Goal: Obtain resource: Download file/media

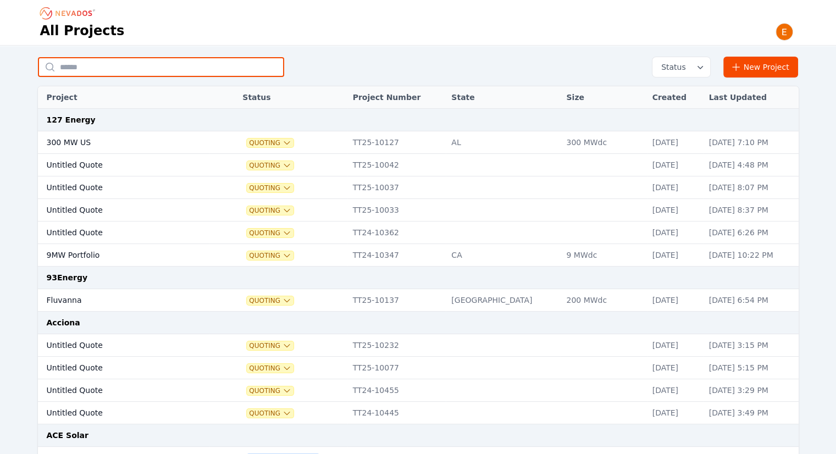
click at [168, 70] on input "text" at bounding box center [161, 67] width 246 height 20
type input "**********"
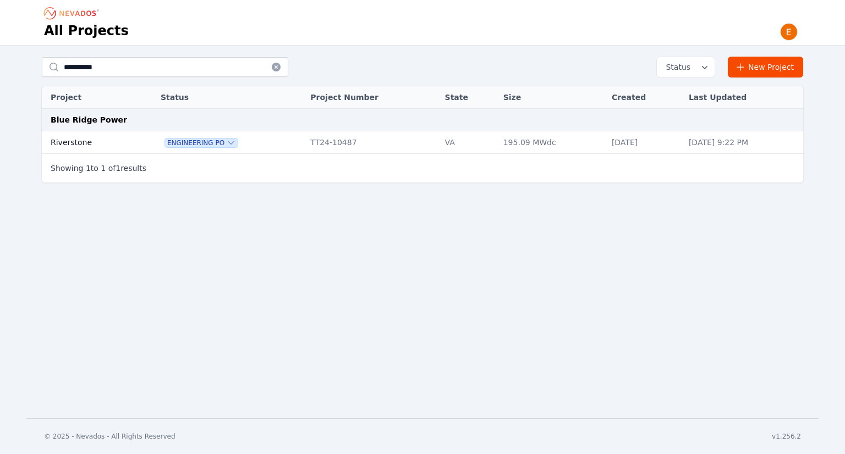
click at [83, 144] on td "Riverstone" at bounding box center [89, 142] width 95 height 23
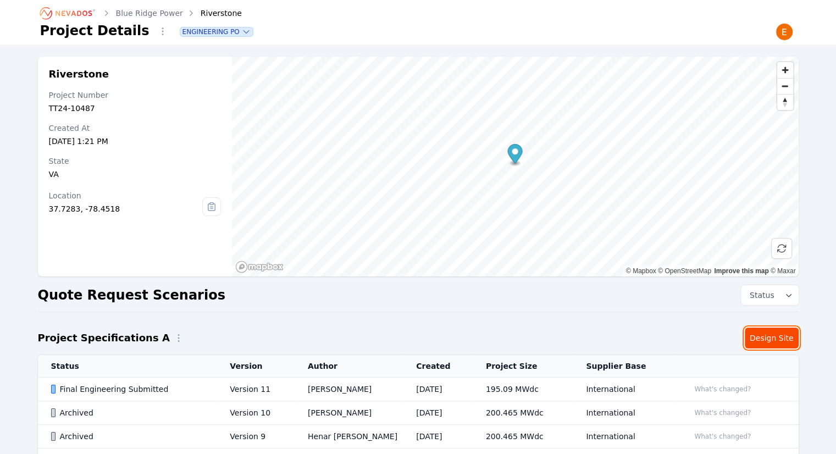
click at [774, 340] on link "Design Site" at bounding box center [772, 338] width 54 height 21
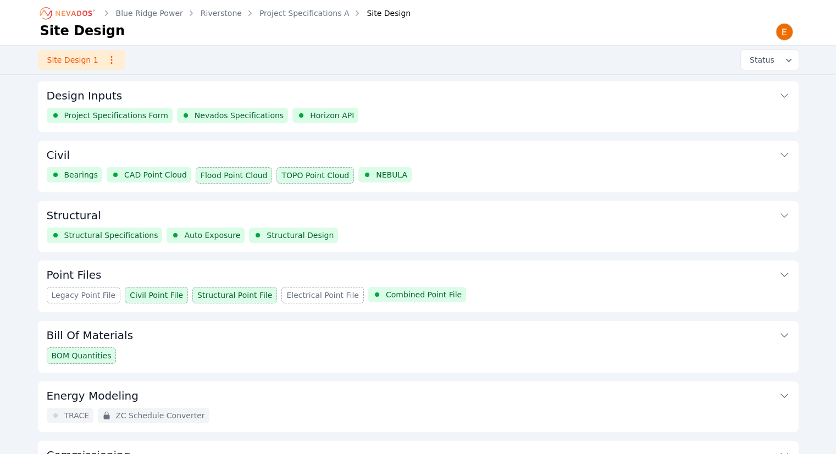
click at [422, 115] on div "Project Specifications Form Nevados Specifications Horizon API" at bounding box center [418, 115] width 743 height 15
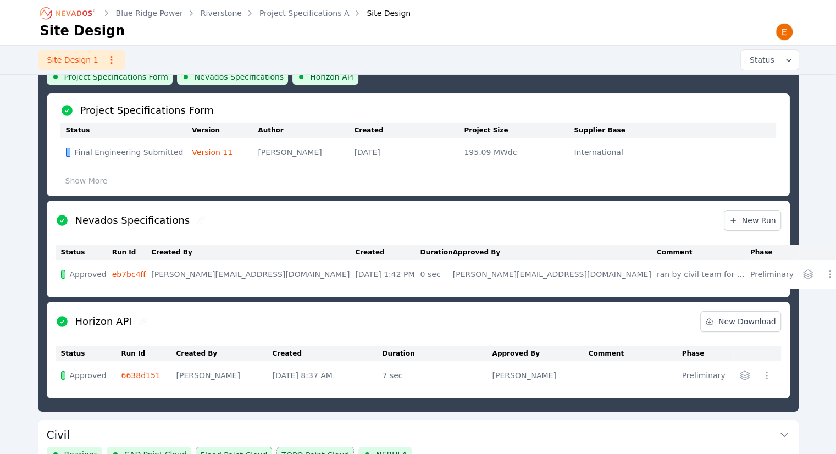
scroll to position [55, 0]
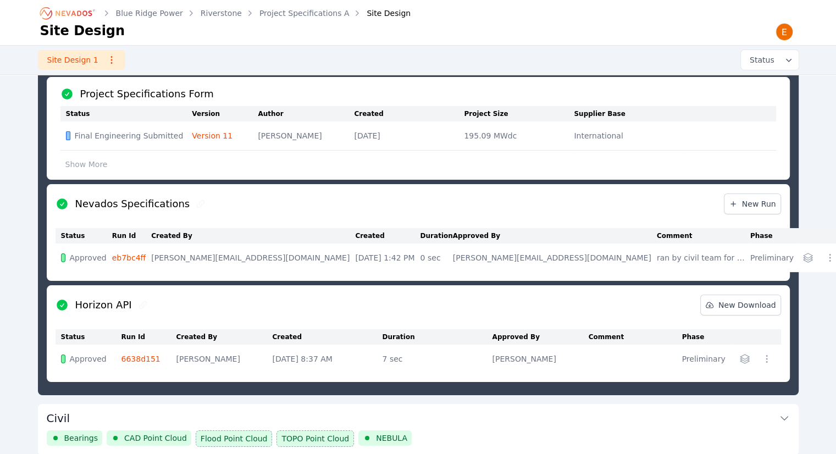
click at [825, 256] on icon "button" at bounding box center [830, 257] width 11 height 11
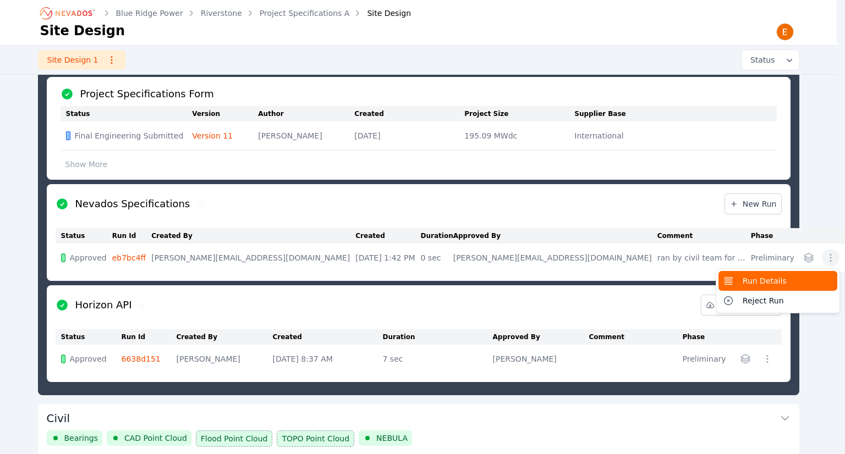
click at [724, 280] on button "Run Details" at bounding box center [777, 281] width 119 height 20
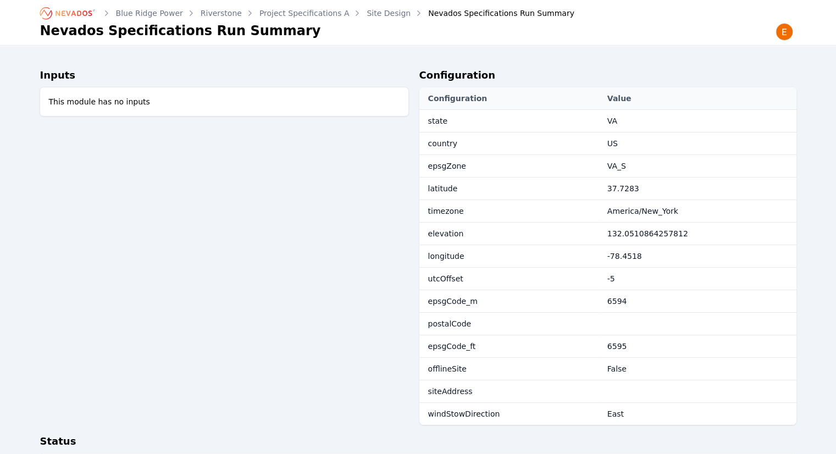
click at [372, 9] on link "Site Design" at bounding box center [389, 13] width 44 height 11
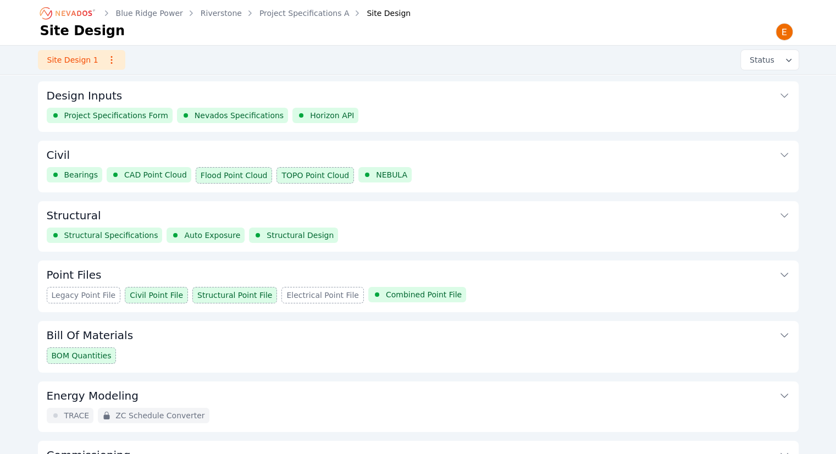
click at [494, 225] on button "Structural" at bounding box center [418, 214] width 743 height 26
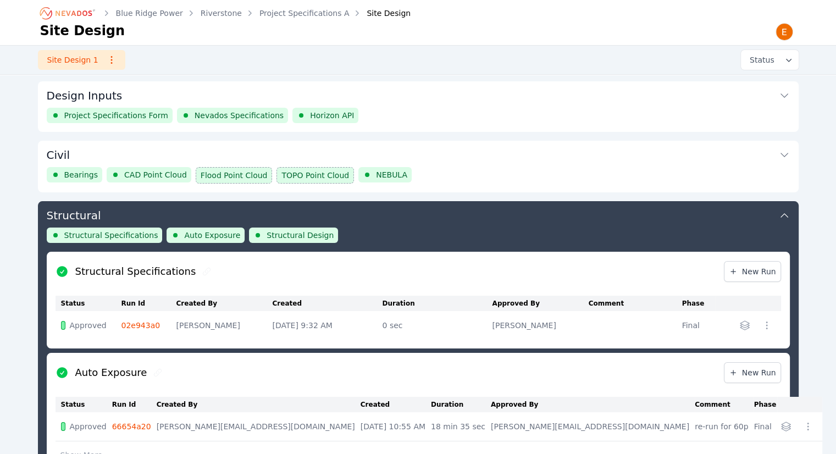
click at [490, 173] on div "Bearings CAD Point Cloud Flood Point Cloud TOPO Point Cloud NEBULA" at bounding box center [418, 175] width 743 height 16
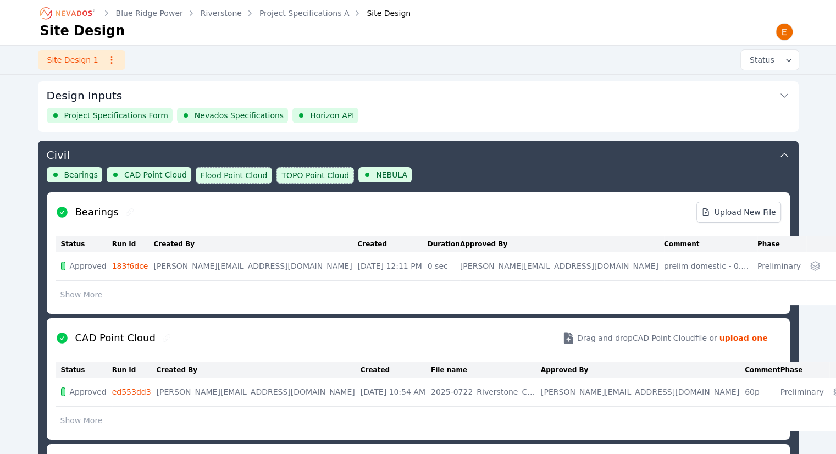
click at [372, 106] on button "Design Inputs" at bounding box center [418, 94] width 743 height 26
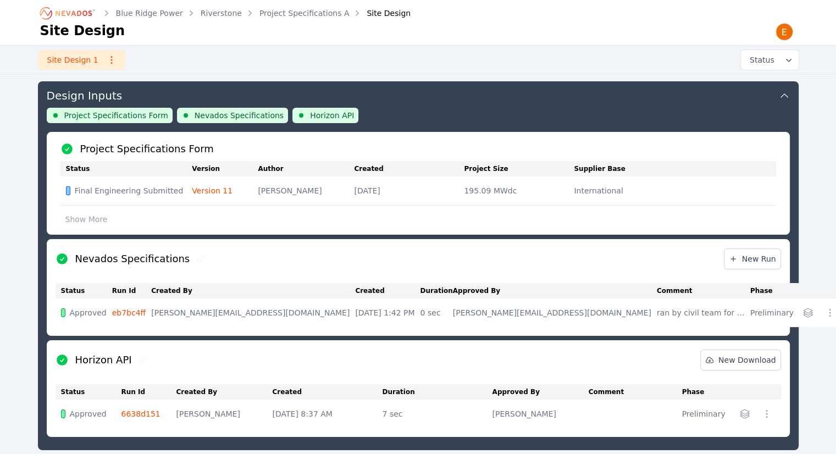
drag, startPoint x: 379, startPoint y: 192, endPoint x: 320, endPoint y: 248, distance: 80.9
click at [320, 248] on div "Nevados Specifications New Run" at bounding box center [419, 259] width 726 height 40
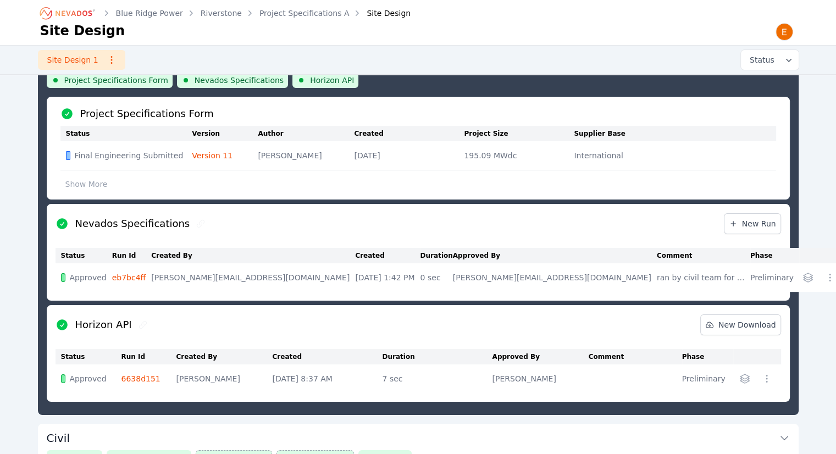
scroll to position [55, 0]
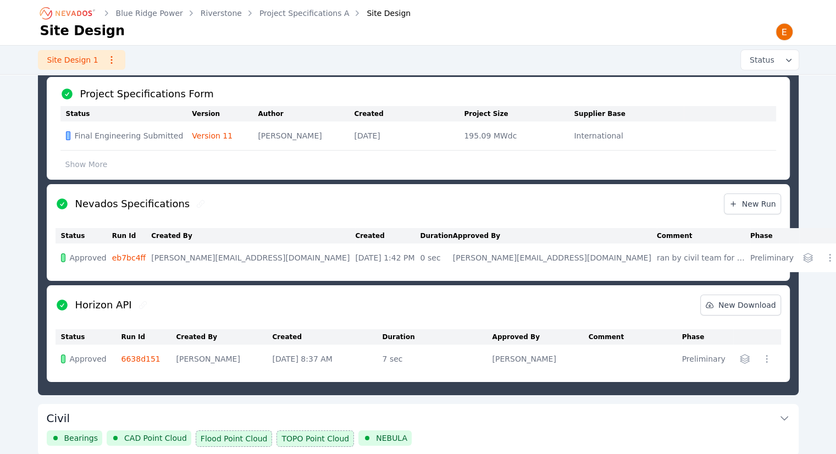
click at [133, 256] on link "eb7bc4ff" at bounding box center [129, 257] width 34 height 9
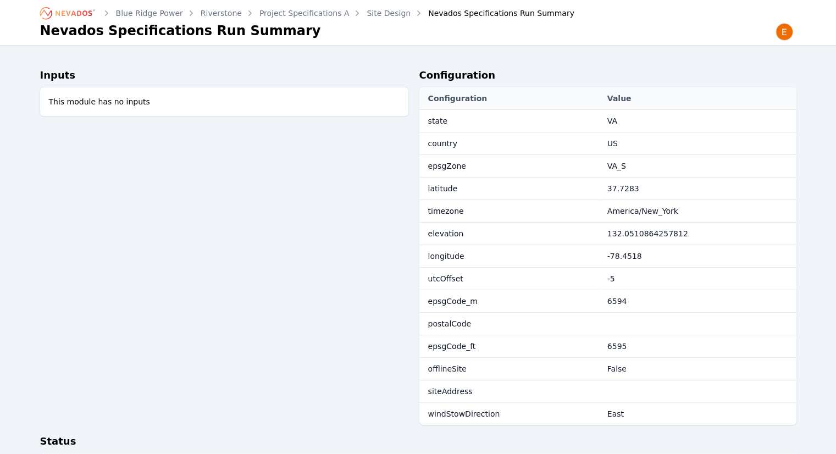
click at [367, 11] on link "Site Design" at bounding box center [389, 13] width 44 height 11
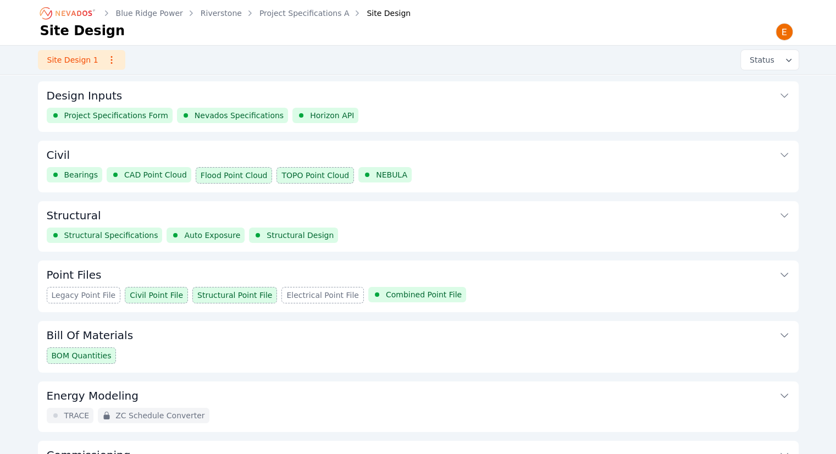
click at [422, 141] on button "Civil" at bounding box center [418, 154] width 743 height 26
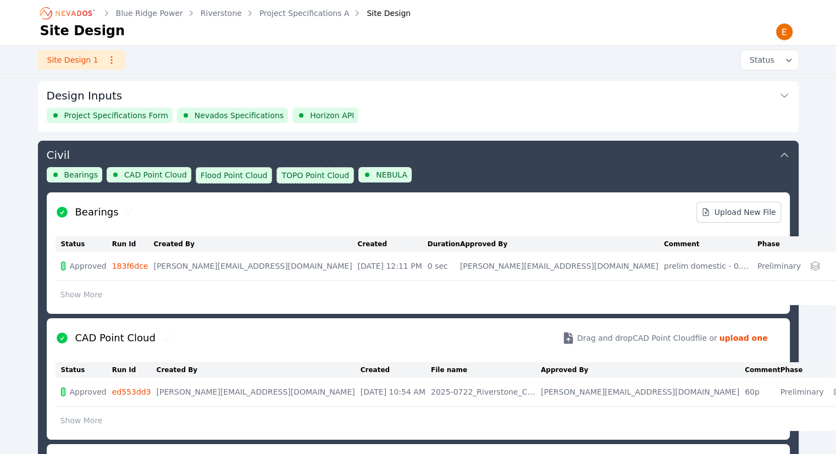
click at [407, 106] on button "Design Inputs" at bounding box center [418, 94] width 743 height 26
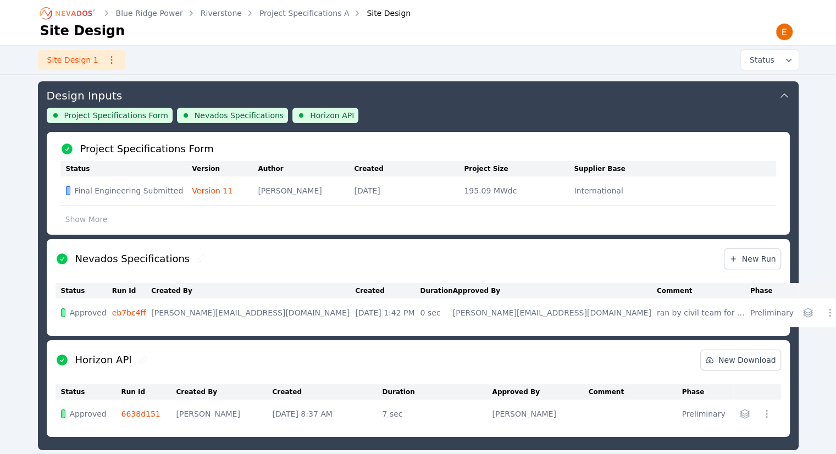
click at [132, 315] on link "eb7bc4ff" at bounding box center [129, 312] width 34 height 9
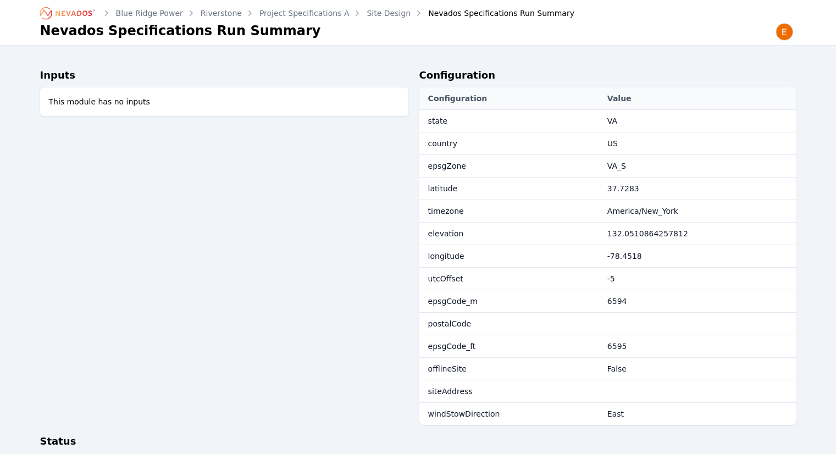
drag, startPoint x: 603, startPoint y: 307, endPoint x: 603, endPoint y: 314, distance: 7.1
drag, startPoint x: 603, startPoint y: 314, endPoint x: 512, endPoint y: 368, distance: 105.2
click at [513, 368] on td "offlineSite" at bounding box center [511, 369] width 183 height 23
click at [369, 13] on link "Site Design" at bounding box center [389, 13] width 44 height 11
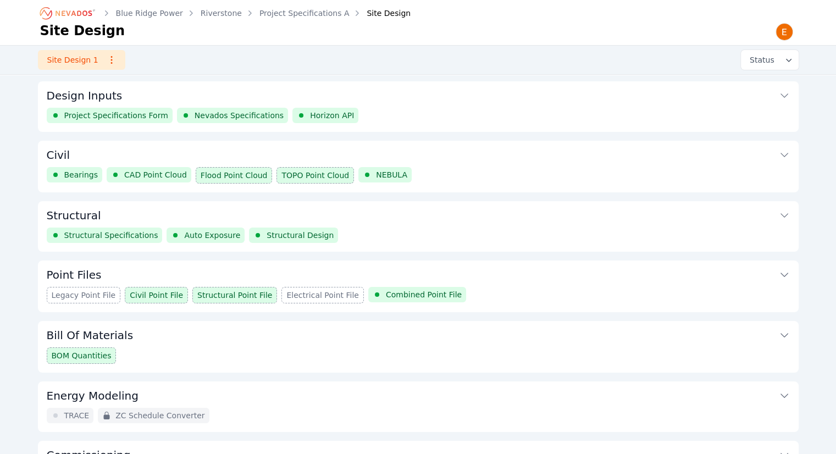
click at [396, 223] on button "Structural" at bounding box center [418, 214] width 743 height 26
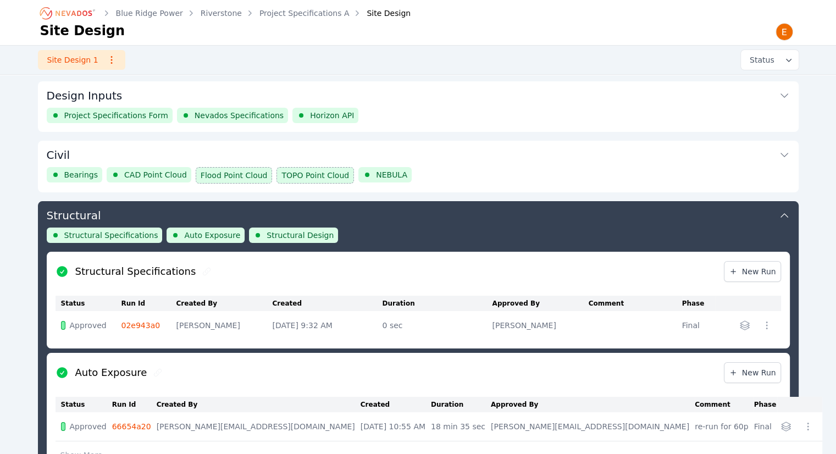
click at [434, 223] on button "Structural" at bounding box center [418, 214] width 743 height 26
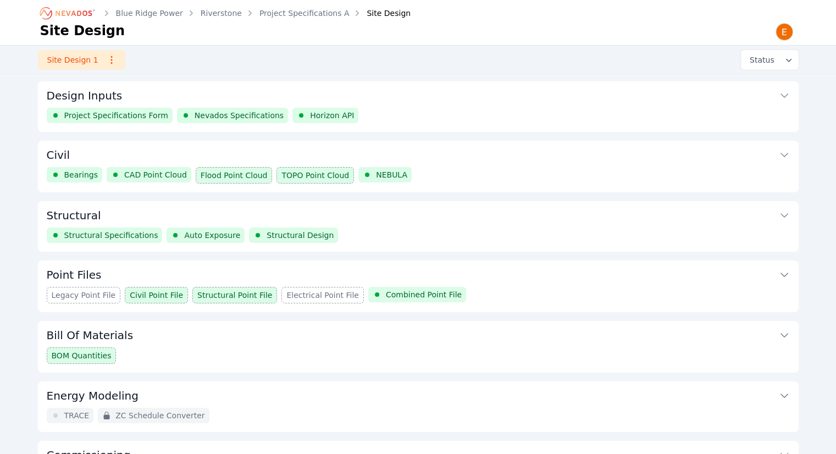
click at [433, 140] on div "Design Inputs Project Specifications Form Nevados Specifications Horizon API Ci…" at bounding box center [418, 286] width 761 height 411
click at [434, 158] on button "Civil" at bounding box center [418, 154] width 743 height 26
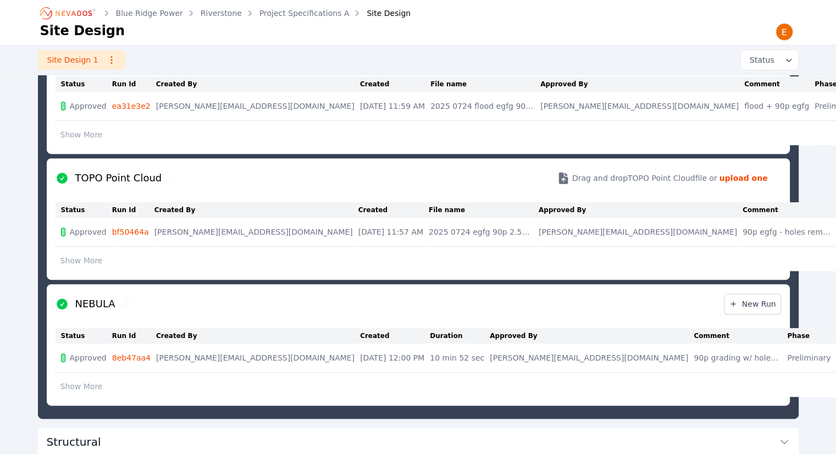
scroll to position [443, 0]
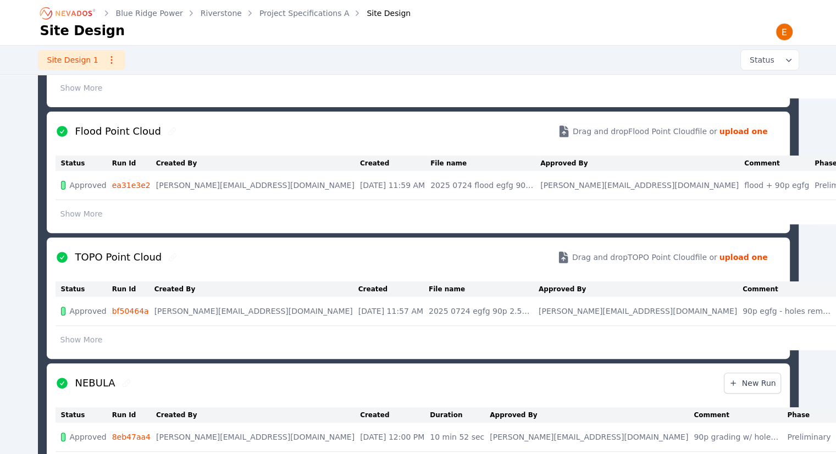
drag, startPoint x: 627, startPoint y: 327, endPoint x: 508, endPoint y: 329, distance: 119.3
click at [508, 329] on td "Show More" at bounding box center [446, 338] width 781 height 25
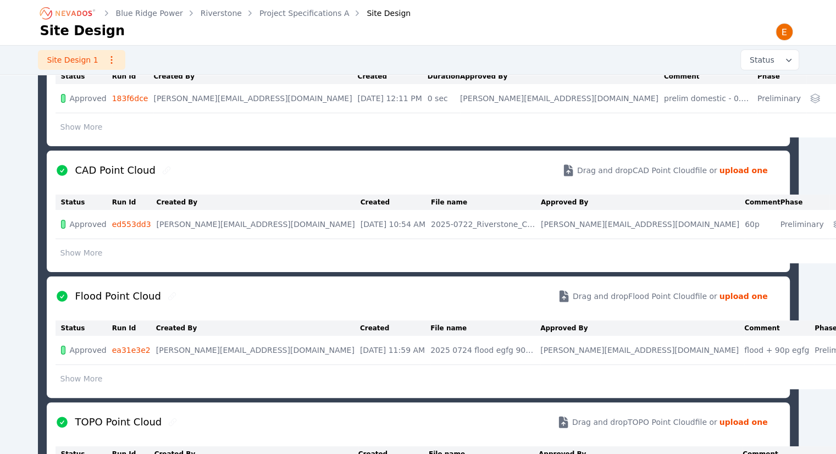
scroll to position [58, 0]
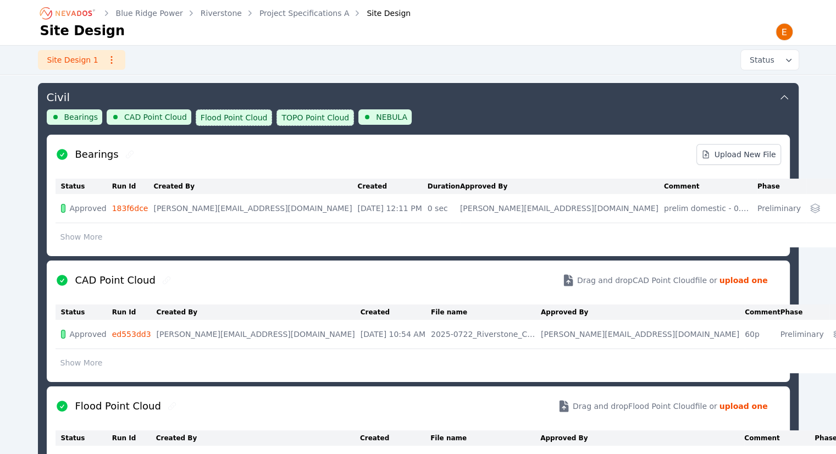
click at [89, 232] on button "Show More" at bounding box center [82, 237] width 52 height 21
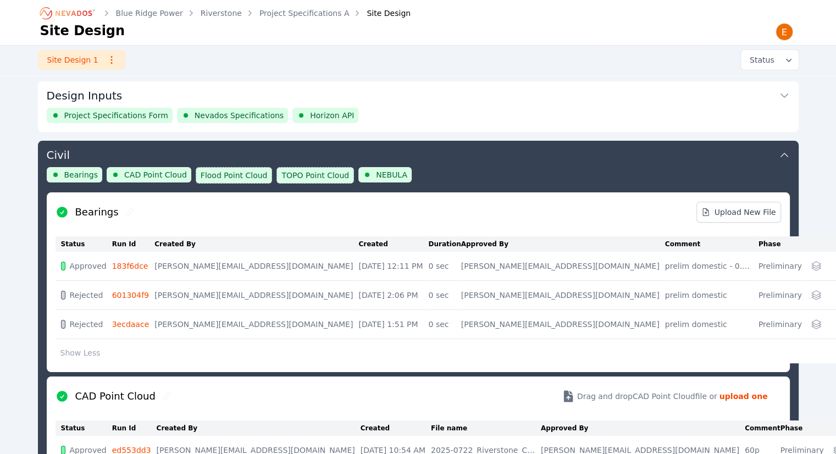
scroll to position [0, 0]
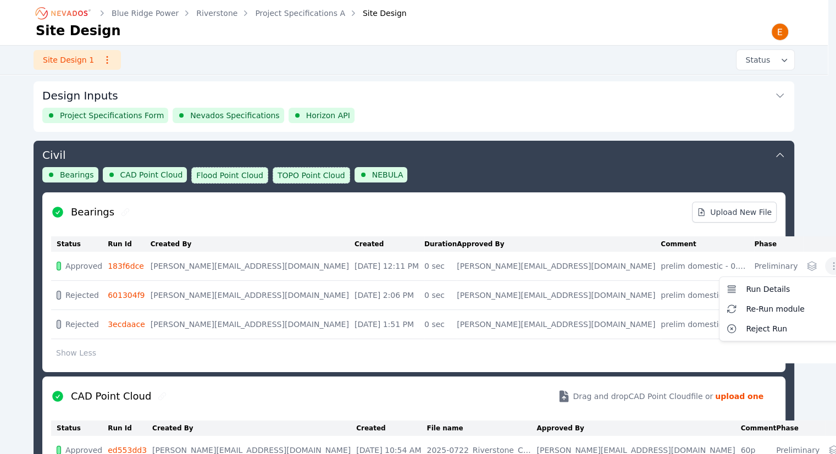
click at [829, 269] on icon "button" at bounding box center [834, 266] width 11 height 11
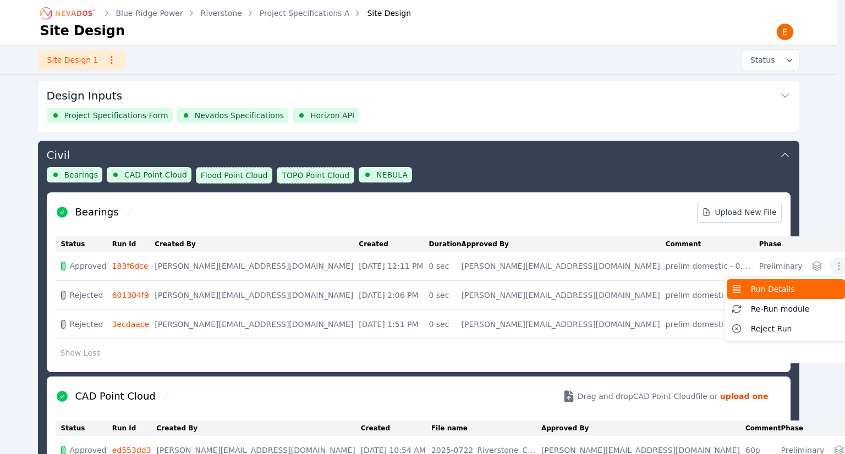
click at [726, 295] on button "Run Details" at bounding box center [785, 289] width 119 height 20
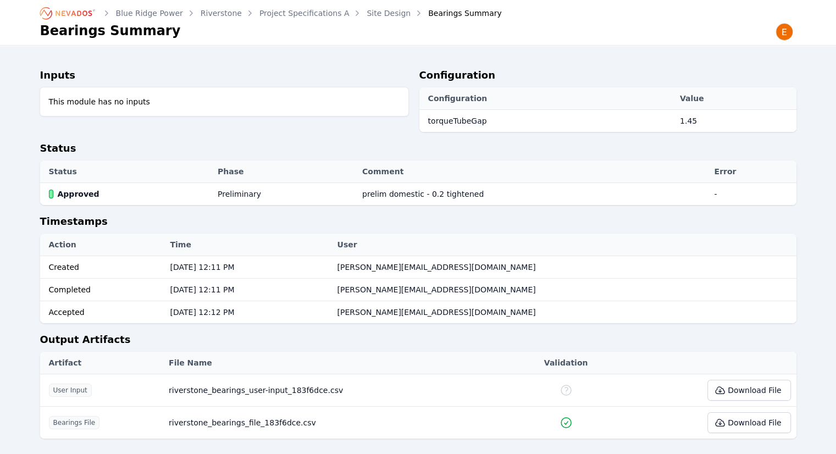
scroll to position [49, 0]
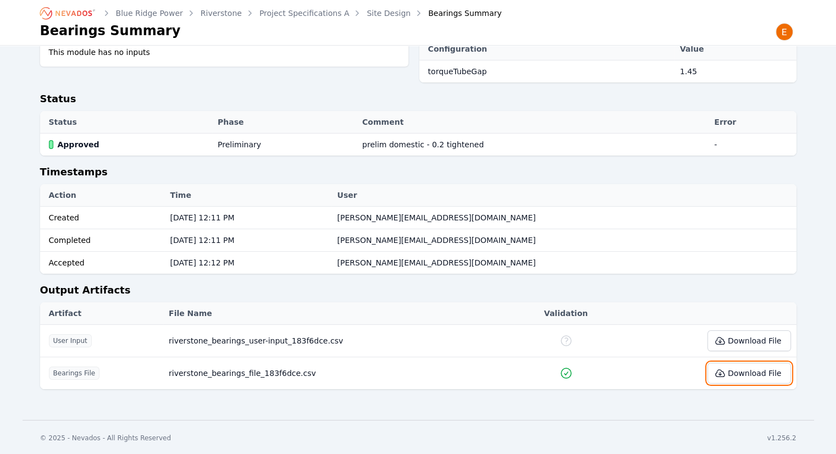
click at [744, 366] on button "Download File" at bounding box center [749, 373] width 83 height 21
click at [372, 9] on link "Site Design" at bounding box center [389, 13] width 44 height 11
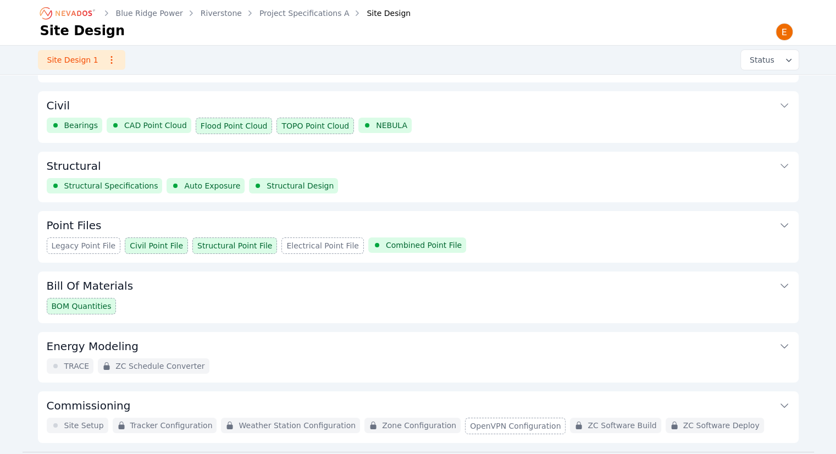
click at [440, 233] on button "Point Files" at bounding box center [418, 224] width 743 height 26
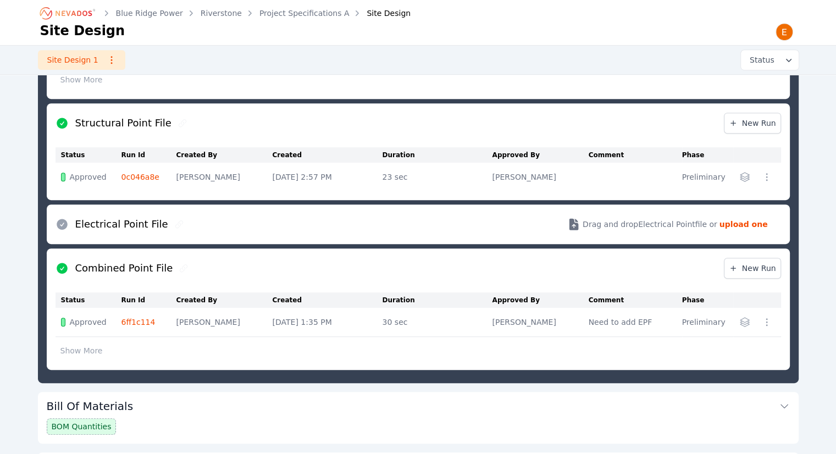
scroll to position [507, 0]
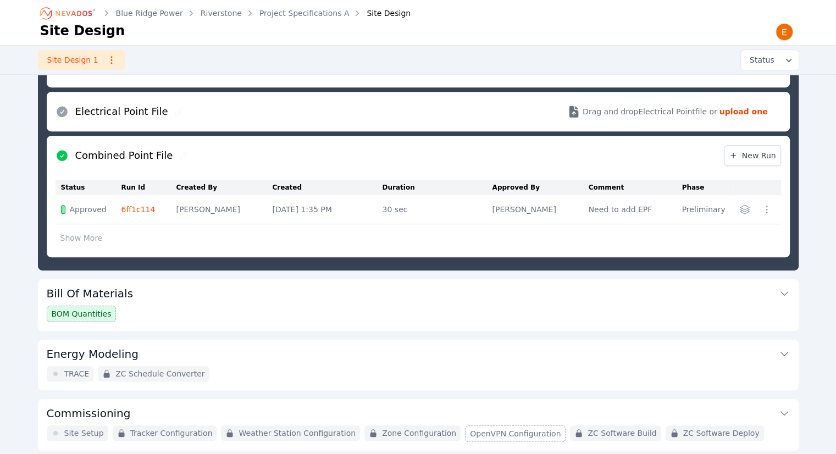
click at [170, 307] on div "BOM Quantities" at bounding box center [418, 314] width 743 height 16
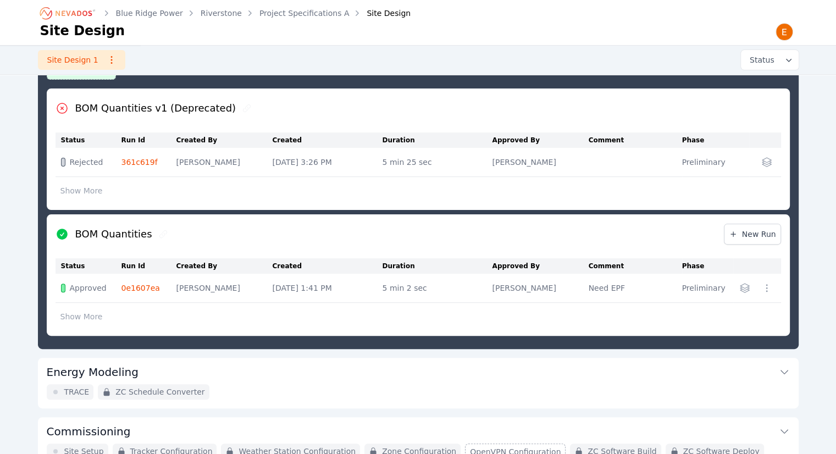
scroll to position [341, 0]
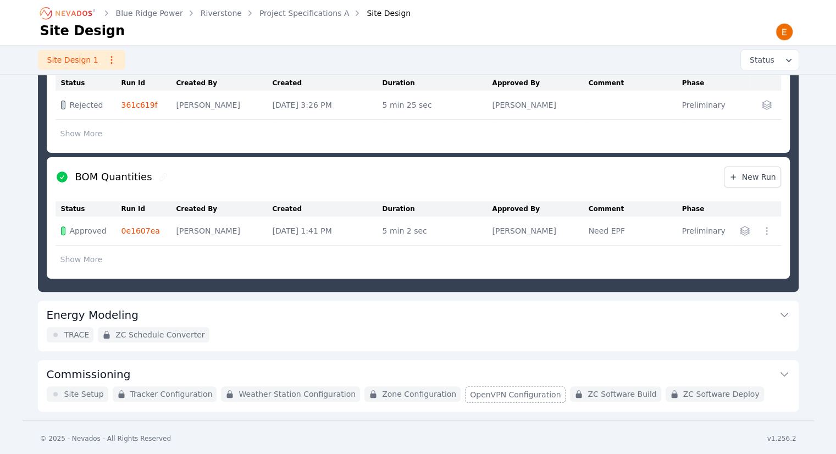
click at [247, 311] on button "Energy Modeling" at bounding box center [418, 314] width 743 height 26
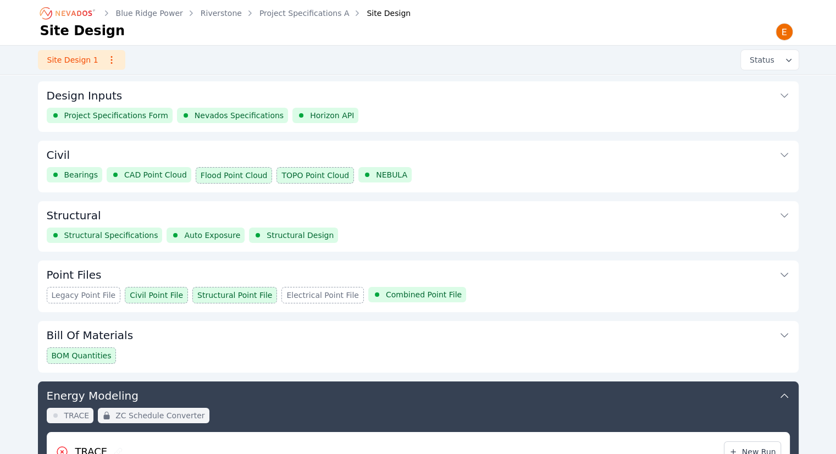
click at [396, 224] on button "Structural" at bounding box center [418, 214] width 743 height 26
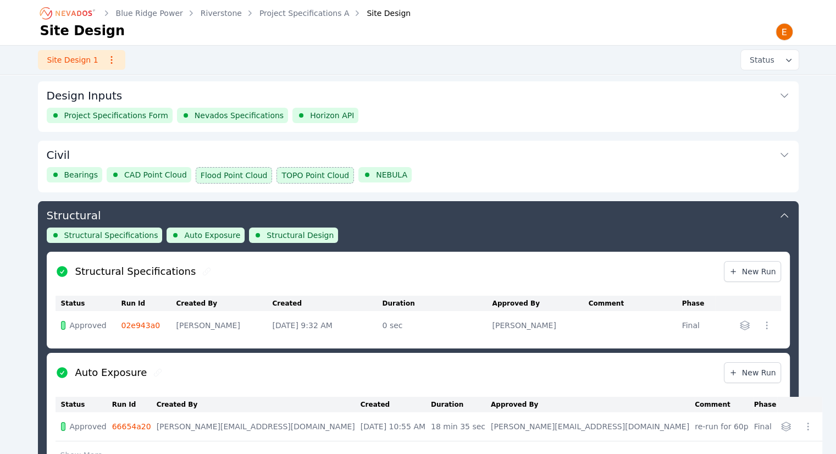
click at [288, 5] on ol "Blue Ridge Power Riverstone Project Specifications A Site Design" at bounding box center [225, 13] width 371 height 18
click at [288, 14] on link "Project Specifications A" at bounding box center [305, 13] width 90 height 11
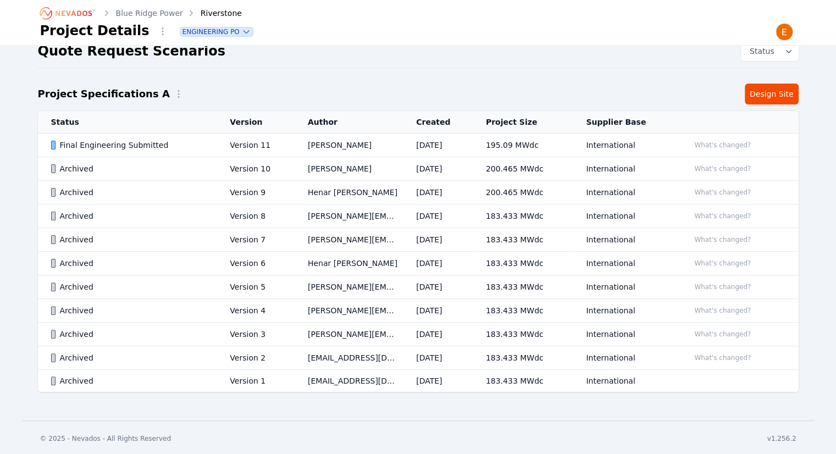
click at [284, 144] on td "Version 11" at bounding box center [256, 146] width 78 height 24
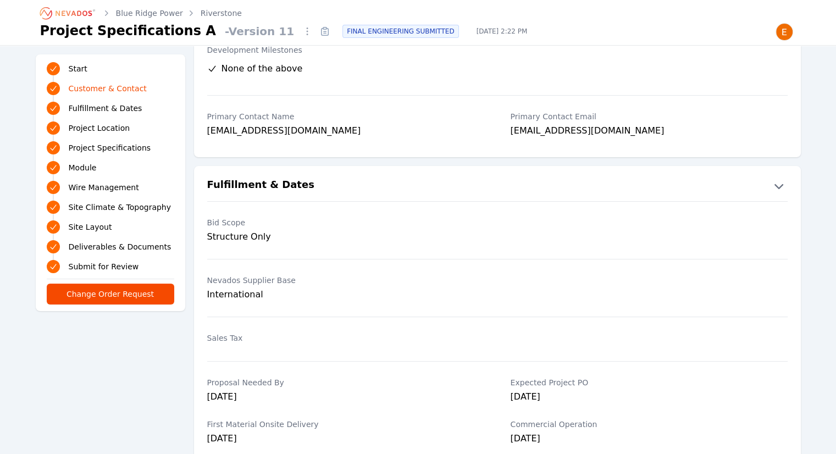
scroll to position [165, 0]
